Goal: Task Accomplishment & Management: Manage account settings

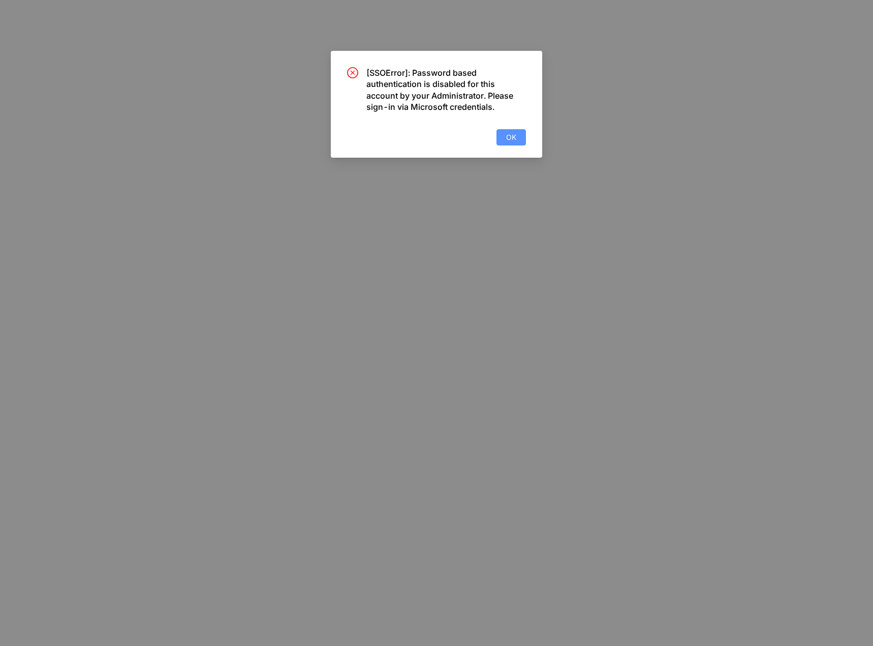
click at [510, 135] on span "OK" at bounding box center [511, 137] width 10 height 11
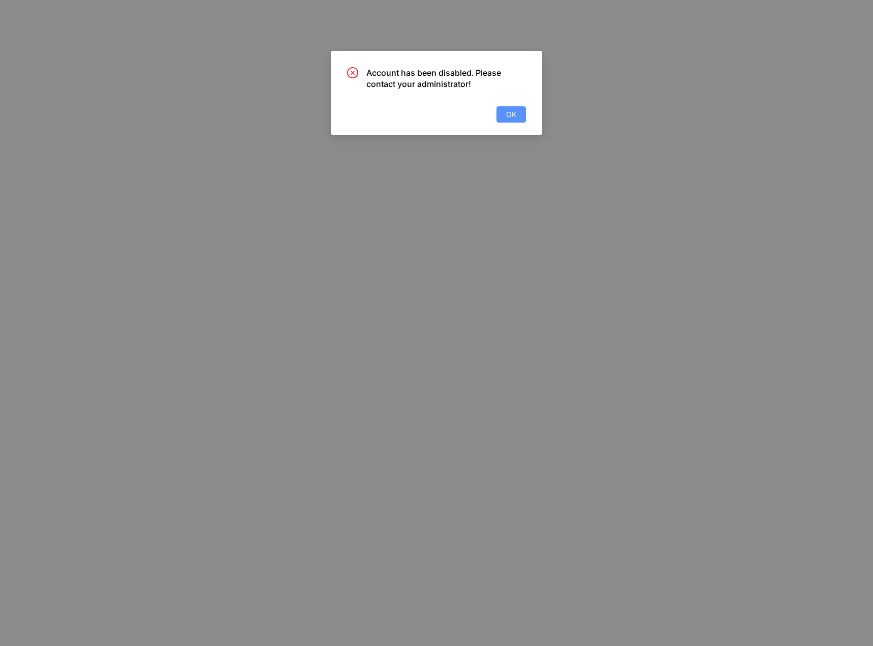
click at [511, 112] on span "OK" at bounding box center [511, 114] width 10 height 11
